Goal: Information Seeking & Learning: Learn about a topic

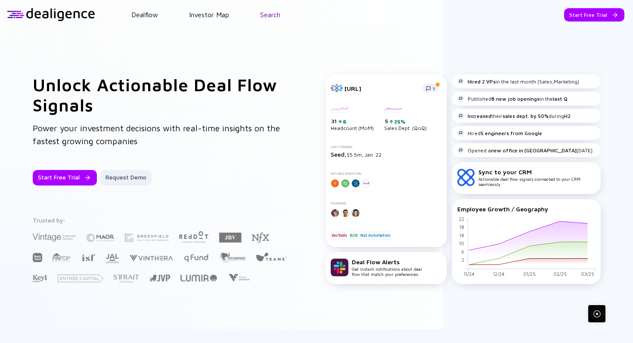
click at [274, 14] on link "Search" at bounding box center [270, 15] width 20 height 8
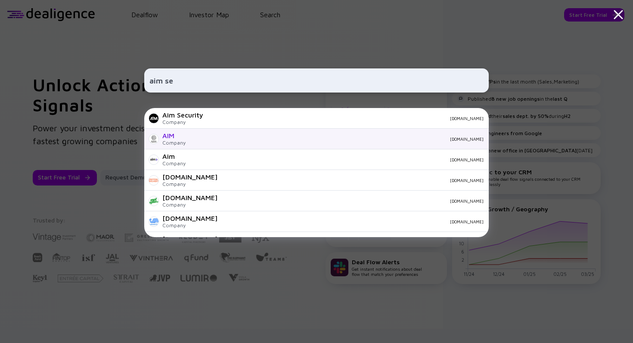
type input "aim se"
click at [221, 129] on div "AIM Company [DOMAIN_NAME]" at bounding box center [316, 139] width 345 height 21
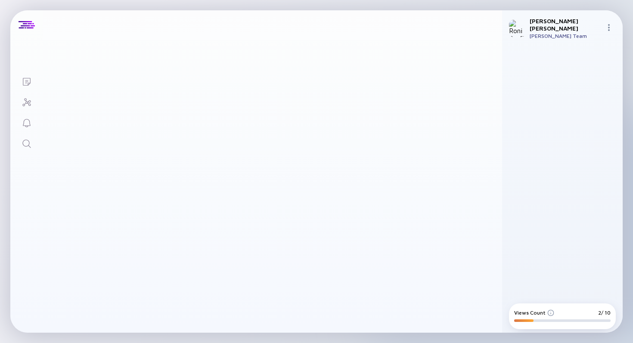
click at [277, 15] on header at bounding box center [273, 24] width 460 height 29
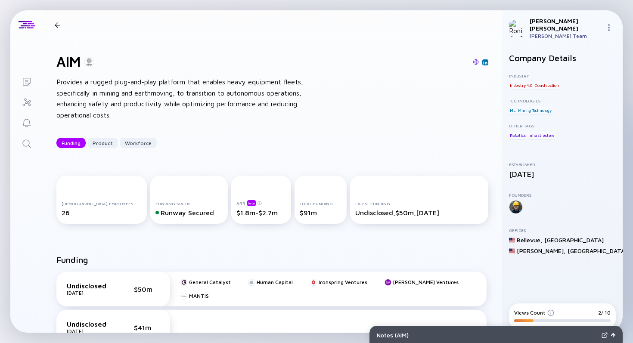
click at [59, 26] on div at bounding box center [58, 25] width 6 height 6
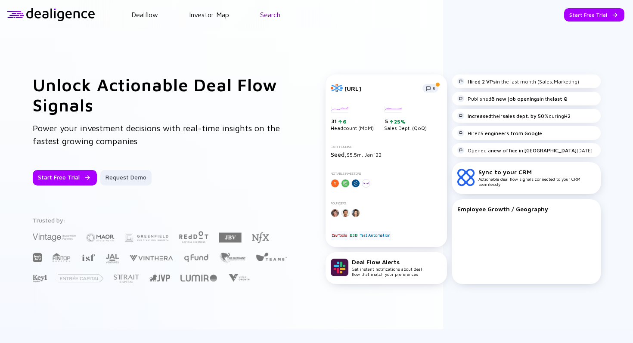
click at [278, 15] on link "Search" at bounding box center [270, 15] width 20 height 8
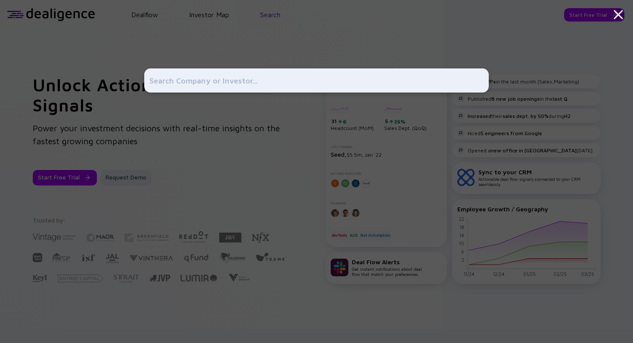
type input "e"
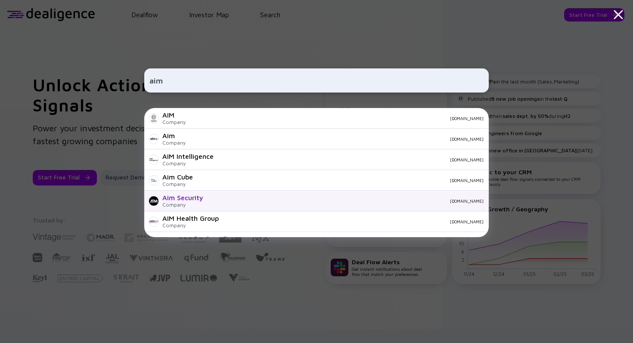
type input "aim"
click at [204, 208] on div "Aim Security Company [DOMAIN_NAME]" at bounding box center [316, 201] width 345 height 21
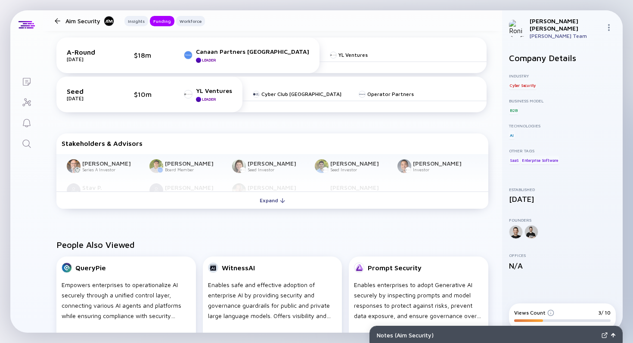
scroll to position [374, 0]
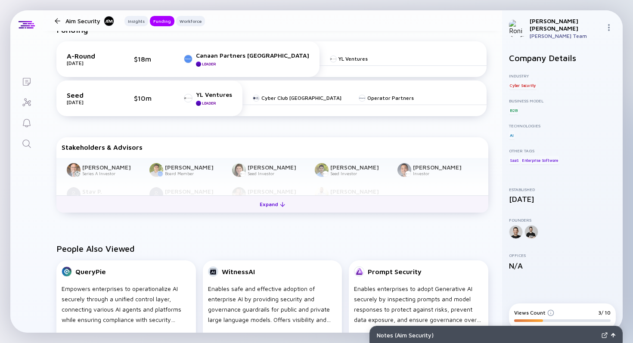
click at [274, 206] on div "Expand" at bounding box center [273, 204] width 36 height 13
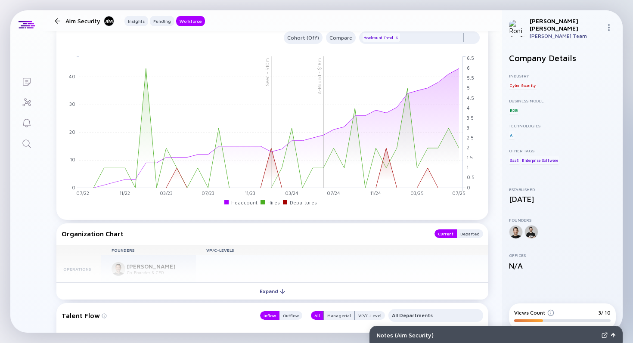
scroll to position [798, 0]
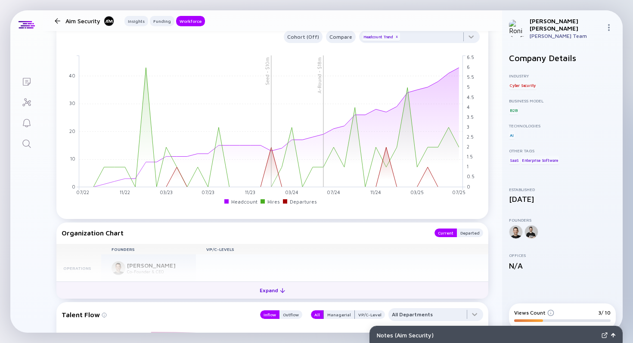
click at [263, 292] on div "Expand" at bounding box center [273, 290] width 36 height 13
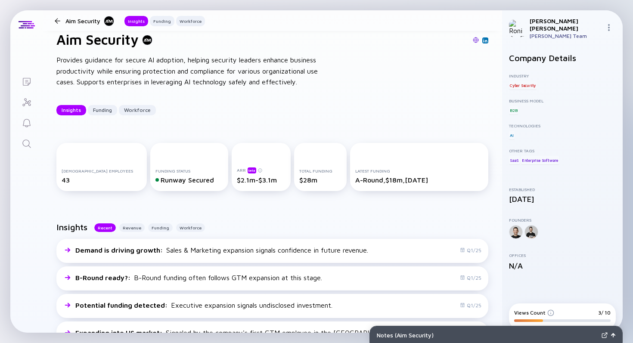
scroll to position [6, 0]
